Goal: Transaction & Acquisition: Obtain resource

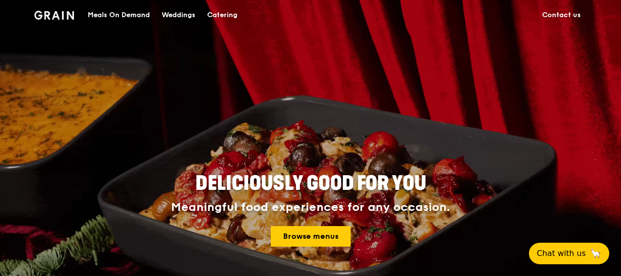
click at [229, 18] on div "Catering" at bounding box center [222, 14] width 30 height 29
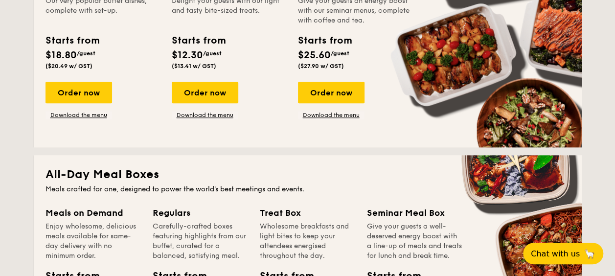
scroll to position [490, 0]
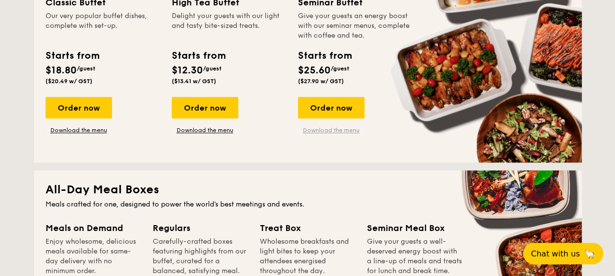
click at [339, 128] on link "Download the menu" at bounding box center [331, 130] width 67 height 8
click at [92, 131] on link "Download the menu" at bounding box center [79, 130] width 67 height 8
